Goal: Information Seeking & Learning: Learn about a topic

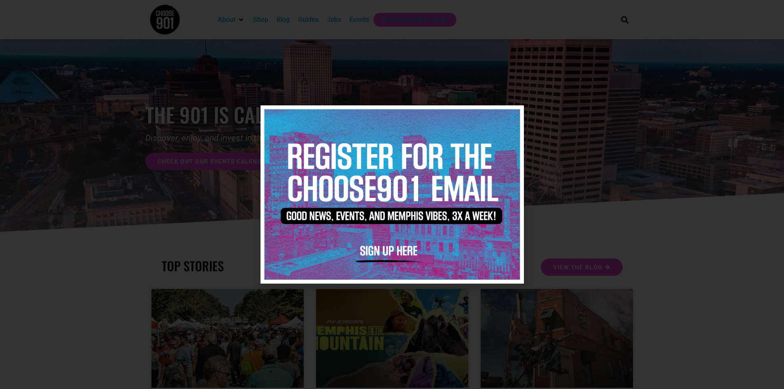
click at [509, 116] on img at bounding box center [392, 194] width 255 height 170
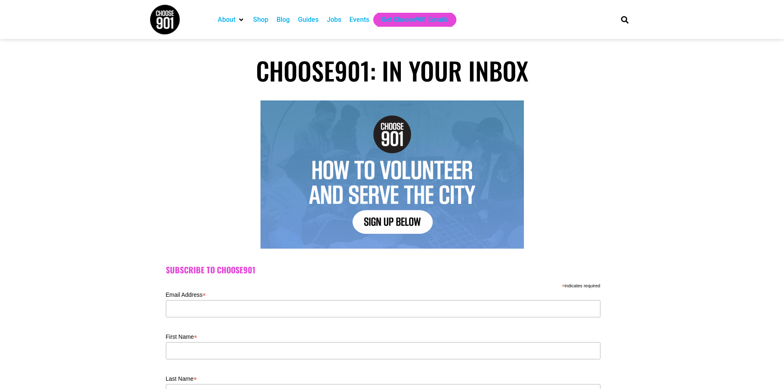
click at [361, 19] on div "Events" at bounding box center [359, 20] width 20 height 10
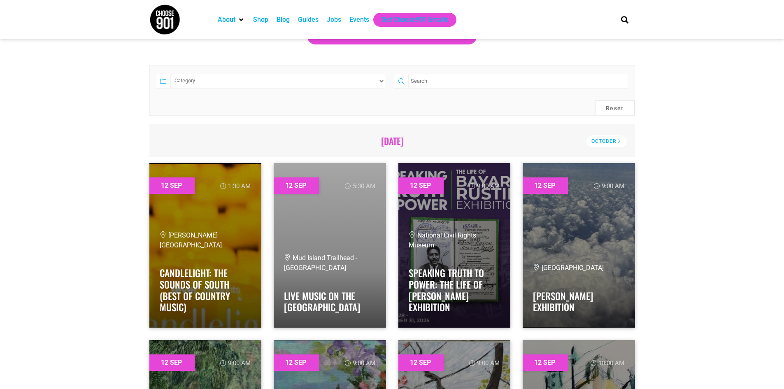
scroll to position [206, 0]
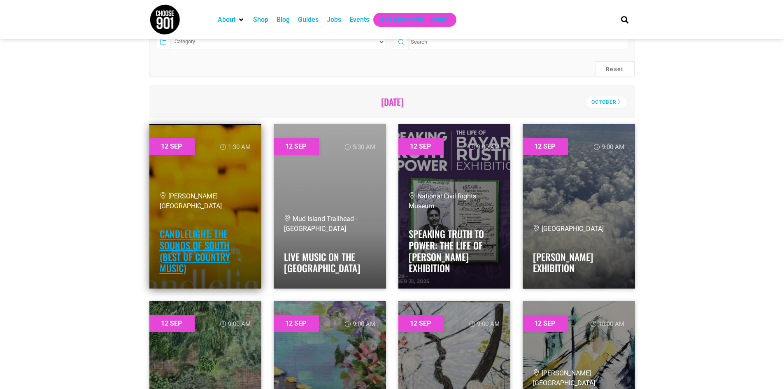
click at [203, 234] on link "Candlelight: The Sounds of South (Best of Country Music)" at bounding box center [195, 251] width 70 height 48
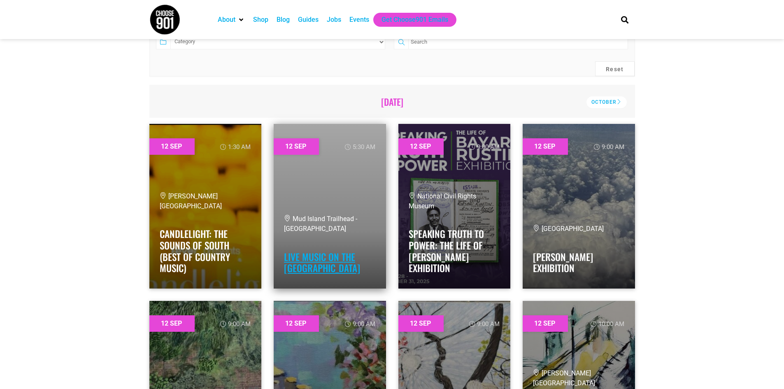
click at [313, 268] on link "Live Music On The Wolf River Greenway" at bounding box center [322, 263] width 76 height 26
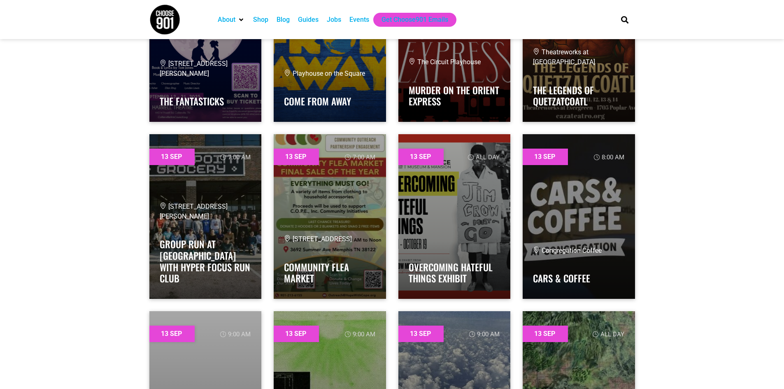
scroll to position [1976, 0]
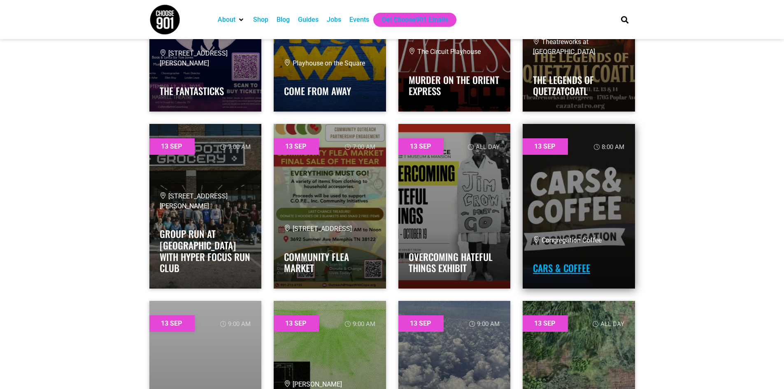
click at [557, 268] on link "Cars & Coffee" at bounding box center [561, 268] width 57 height 14
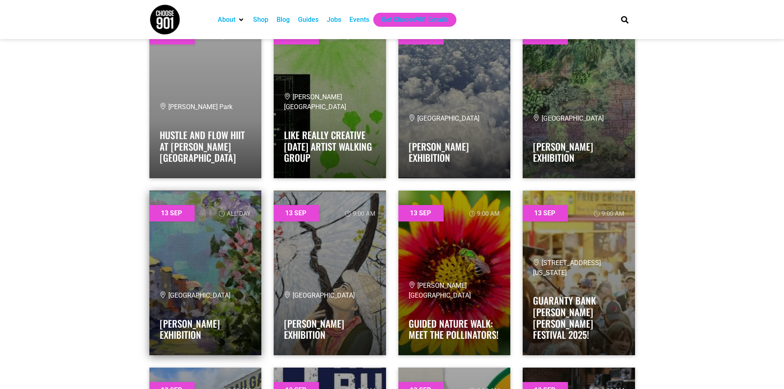
scroll to position [2264, 0]
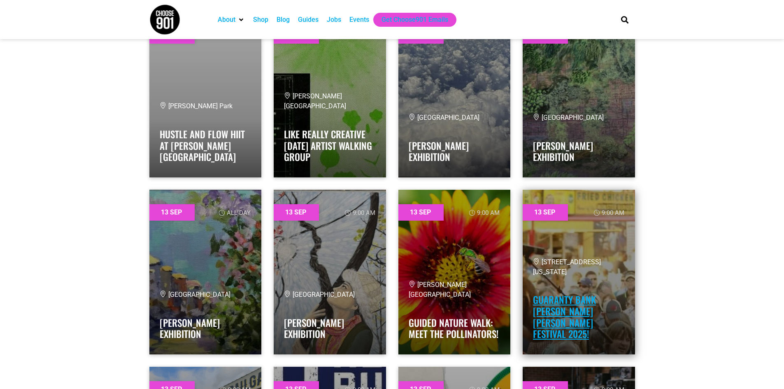
click at [558, 321] on link "Guaranty Bank Cooper Young Festival 2025!" at bounding box center [564, 317] width 63 height 48
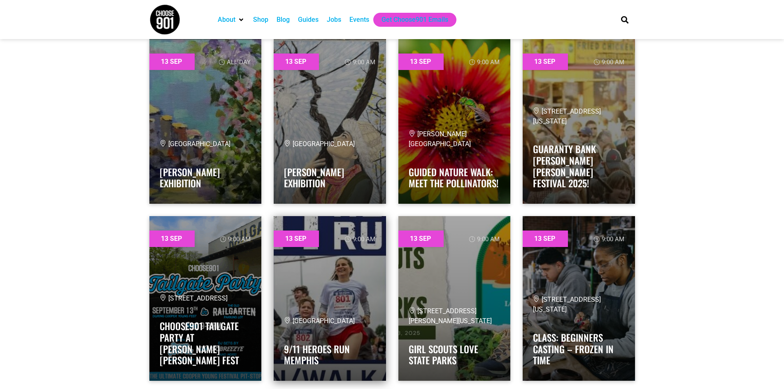
scroll to position [2428, 0]
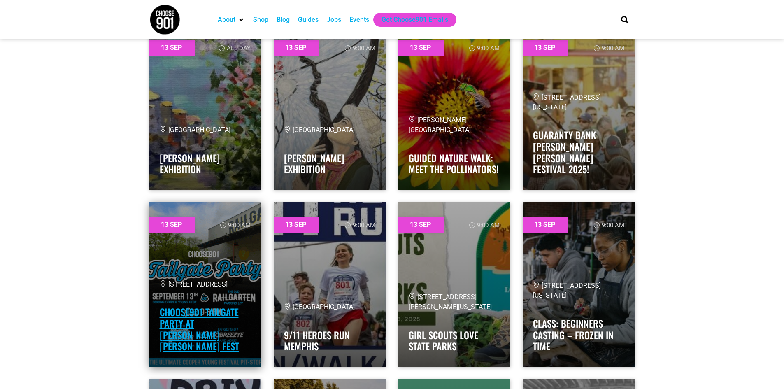
click at [208, 334] on link "Choose901 Tailgate Party at [PERSON_NAME] [PERSON_NAME] Fest" at bounding box center [199, 329] width 79 height 48
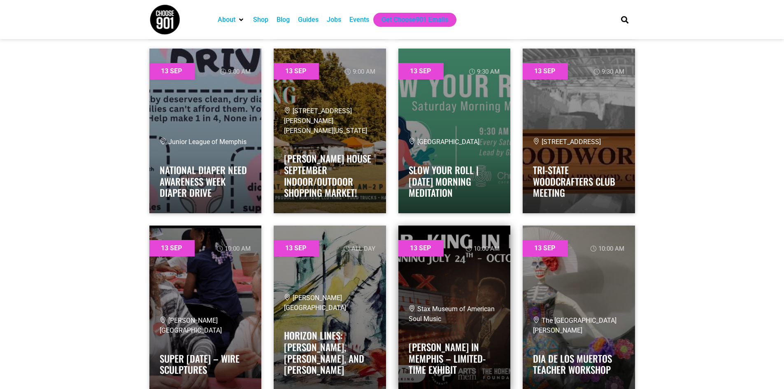
scroll to position [2799, 0]
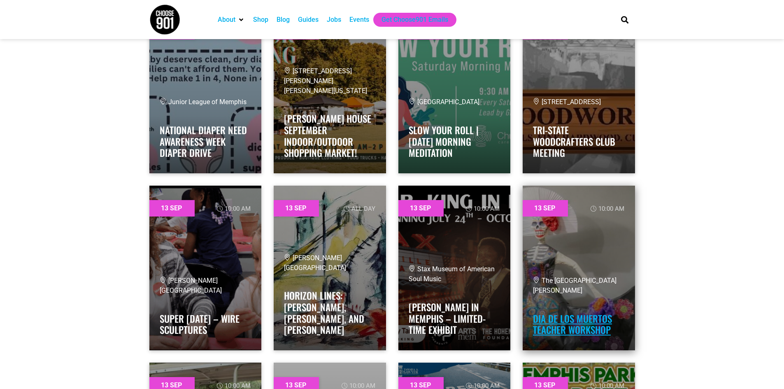
click at [552, 331] on link "Dia de los Muertos Teacher Workshop" at bounding box center [572, 325] width 79 height 26
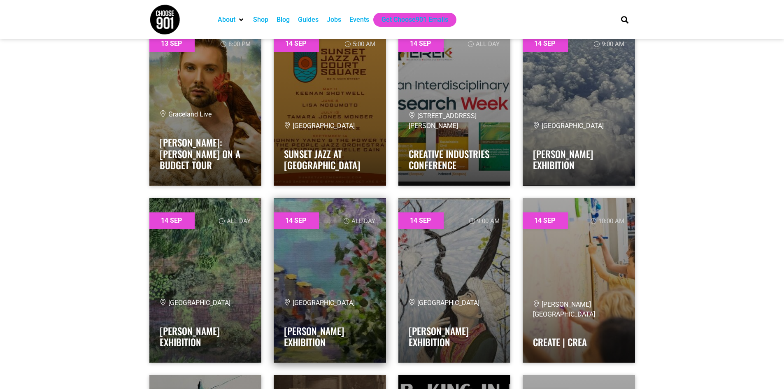
scroll to position [5145, 0]
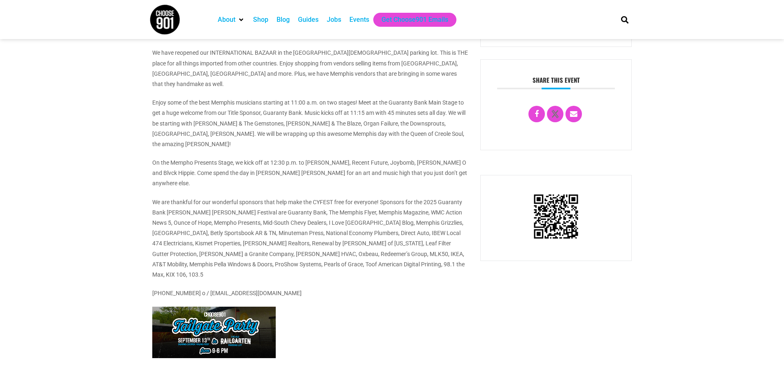
scroll to position [412, 0]
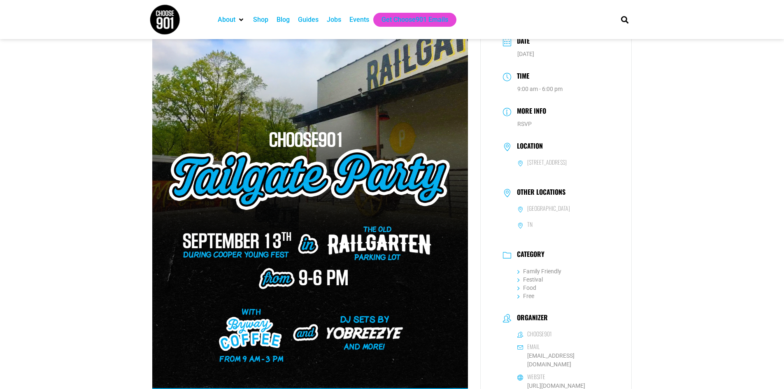
scroll to position [82, 0]
